Goal: Transaction & Acquisition: Obtain resource

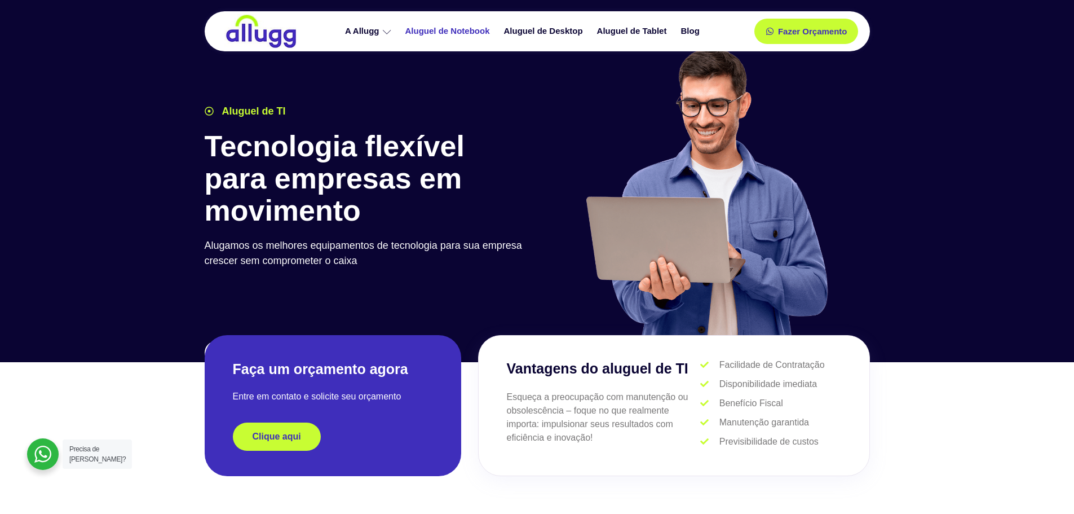
click at [440, 29] on link "Aluguel de Notebook" at bounding box center [449, 31] width 99 height 20
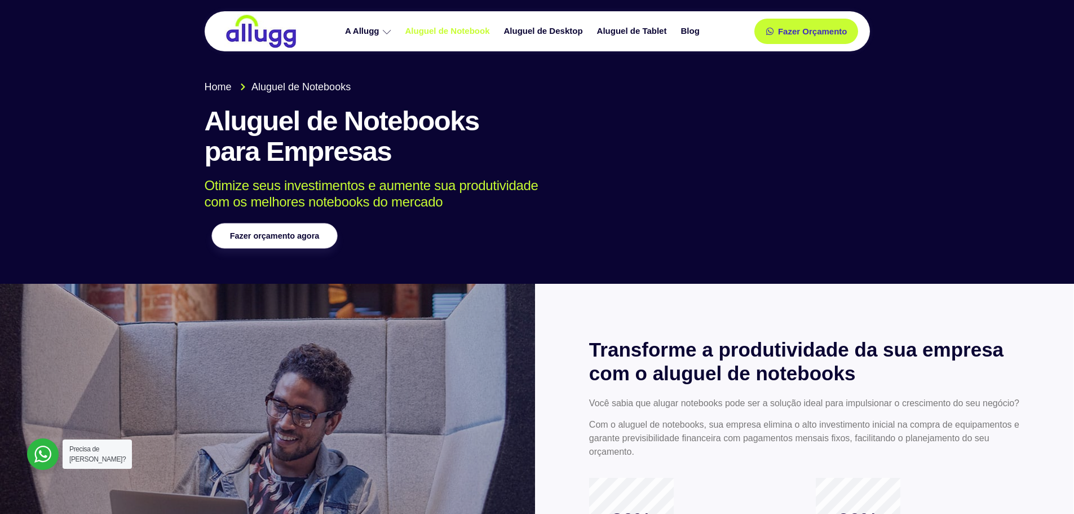
click at [270, 232] on span "Fazer orçamento agora" at bounding box center [274, 236] width 89 height 8
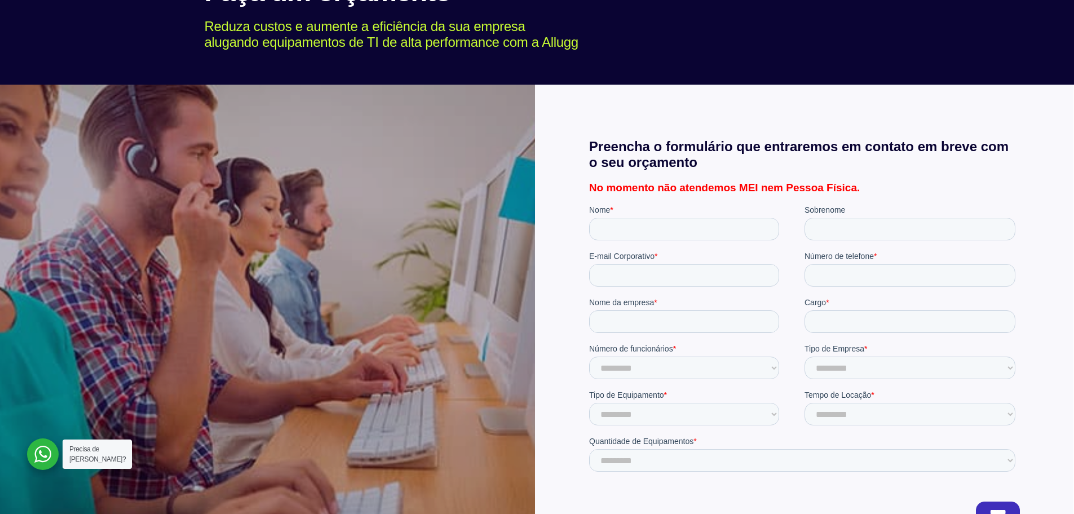
scroll to position [113, 0]
